Goal: Check status: Check status

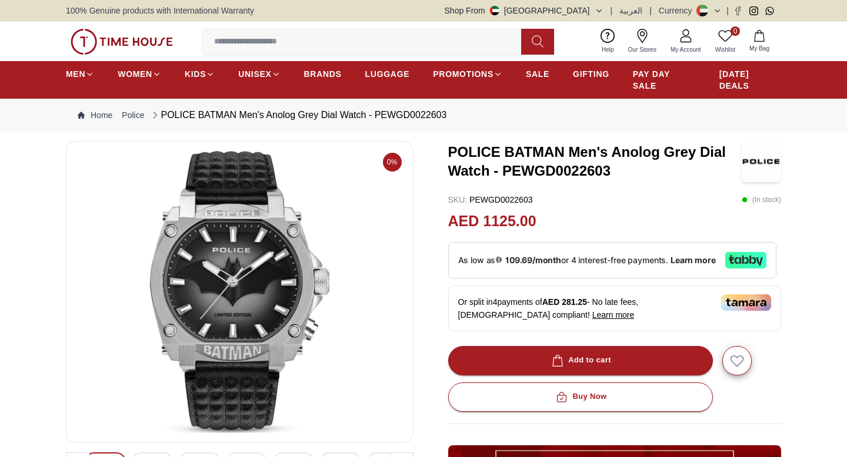
click at [682, 37] on icon at bounding box center [686, 36] width 14 height 14
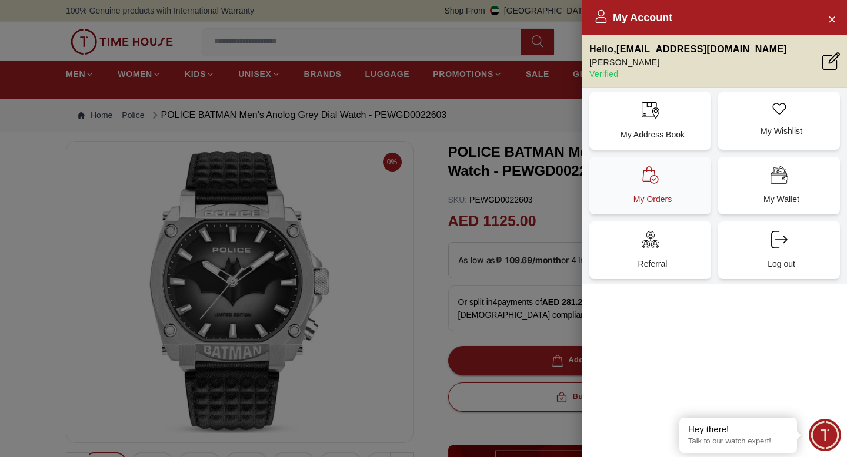
click at [639, 185] on div "My Orders" at bounding box center [650, 186] width 122 height 58
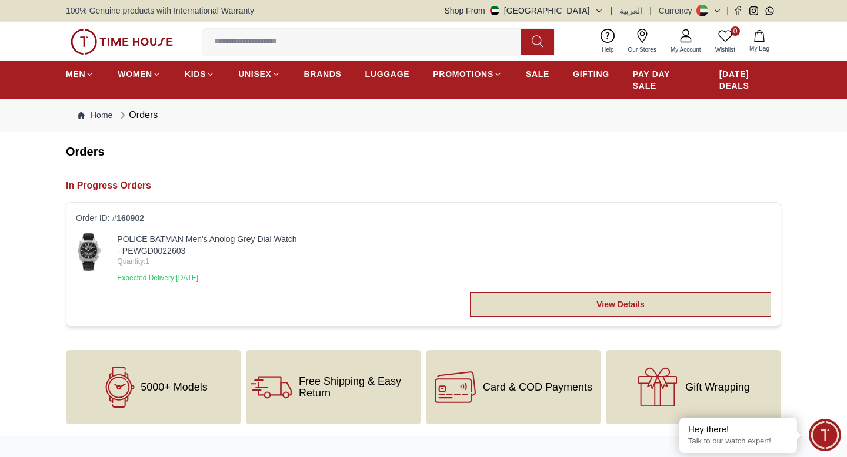
click at [609, 307] on link "View Details" at bounding box center [620, 304] width 301 height 25
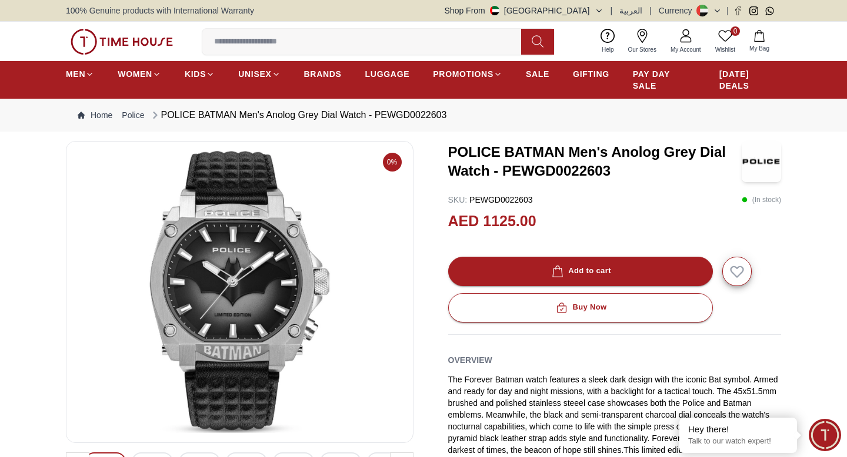
click at [683, 43] on link "My Account" at bounding box center [685, 41] width 45 height 30
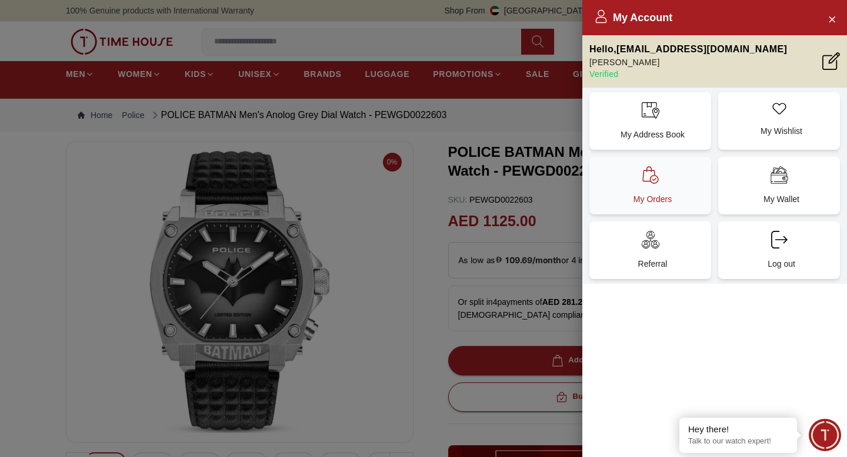
click at [641, 191] on div "My Orders" at bounding box center [650, 186] width 122 height 58
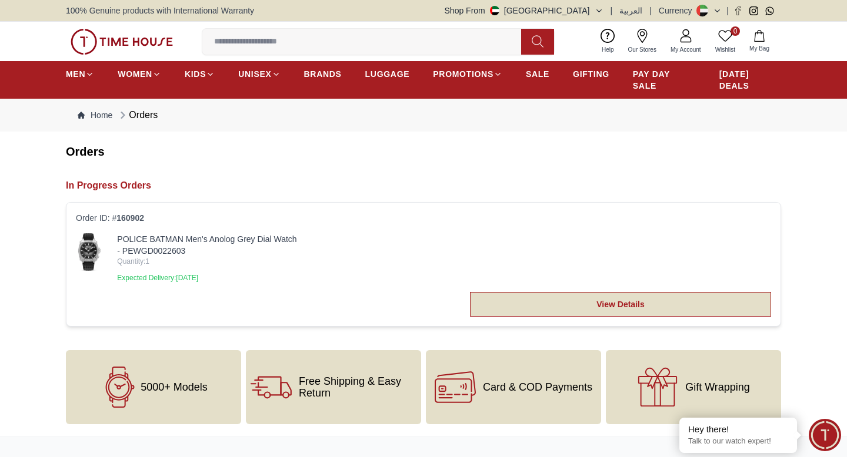
click at [590, 305] on link "View Details" at bounding box center [620, 304] width 301 height 25
